Goal: Transaction & Acquisition: Purchase product/service

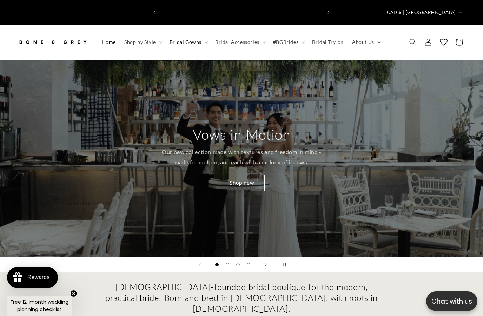
scroll to position [0, 161]
click at [183, 39] on span "Bridal Gowns" at bounding box center [186, 42] width 32 height 6
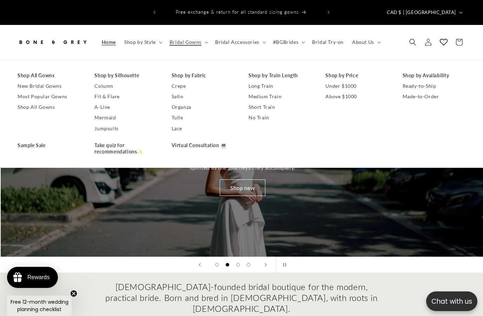
scroll to position [0, 483]
click at [39, 70] on link "Shop All Gowns" at bounding box center [49, 75] width 63 height 11
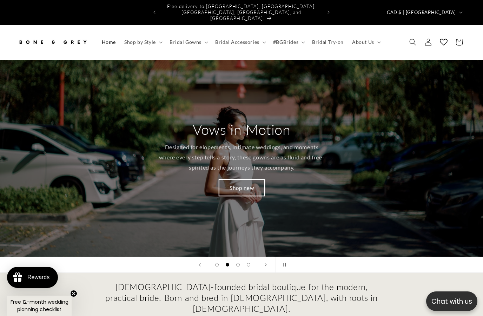
click at [236, 183] on link "Shop new" at bounding box center [242, 187] width 46 height 16
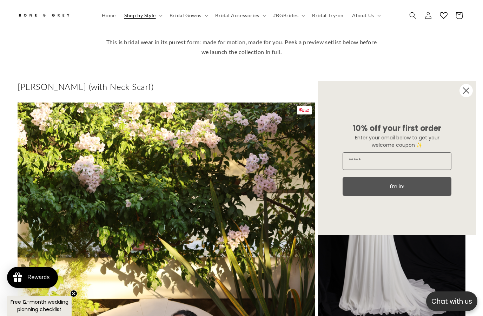
scroll to position [290, 0]
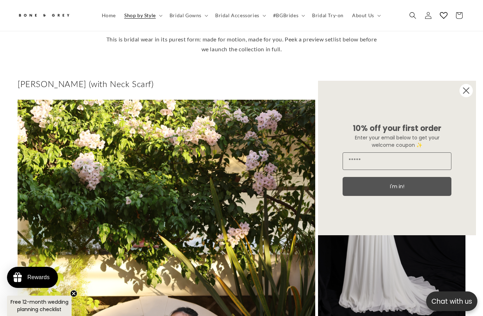
click at [470, 97] on circle "Close dialog" at bounding box center [465, 90] width 13 height 13
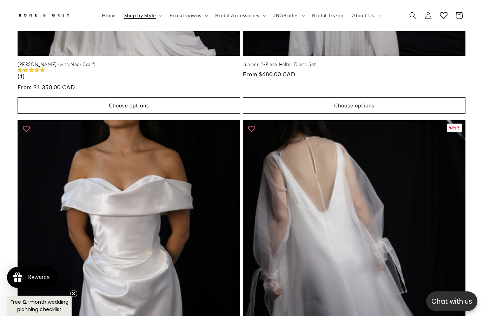
scroll to position [2830, 0]
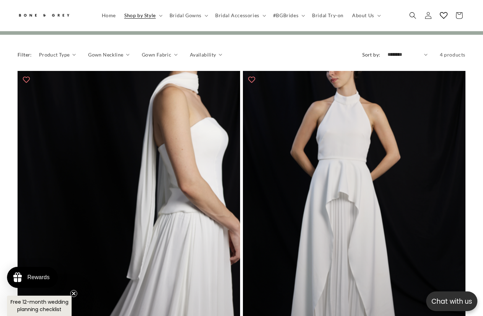
scroll to position [0, 323]
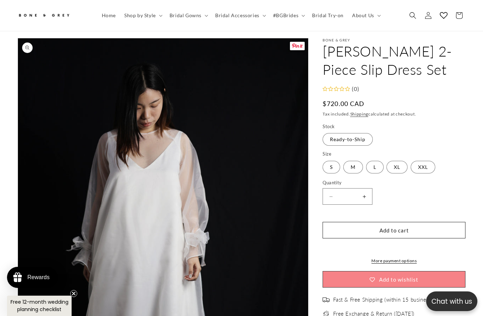
scroll to position [24, 0]
